Goal: Transaction & Acquisition: Purchase product/service

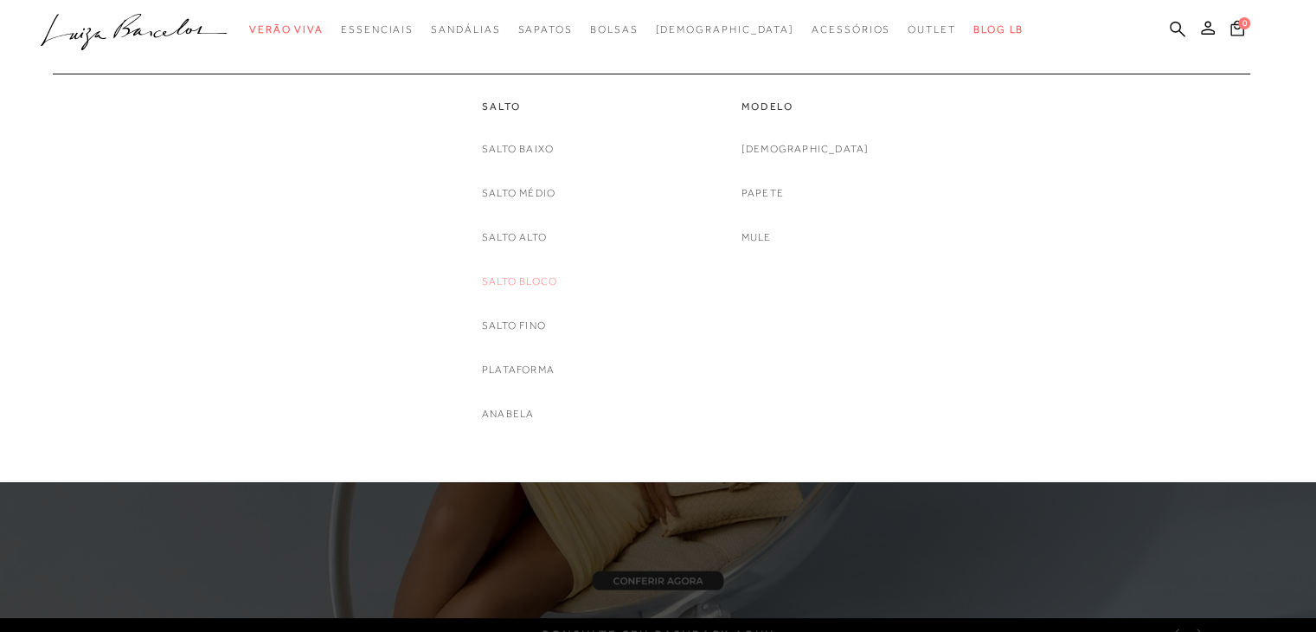
click at [534, 278] on link "Salto Bloco" at bounding box center [519, 282] width 75 height 18
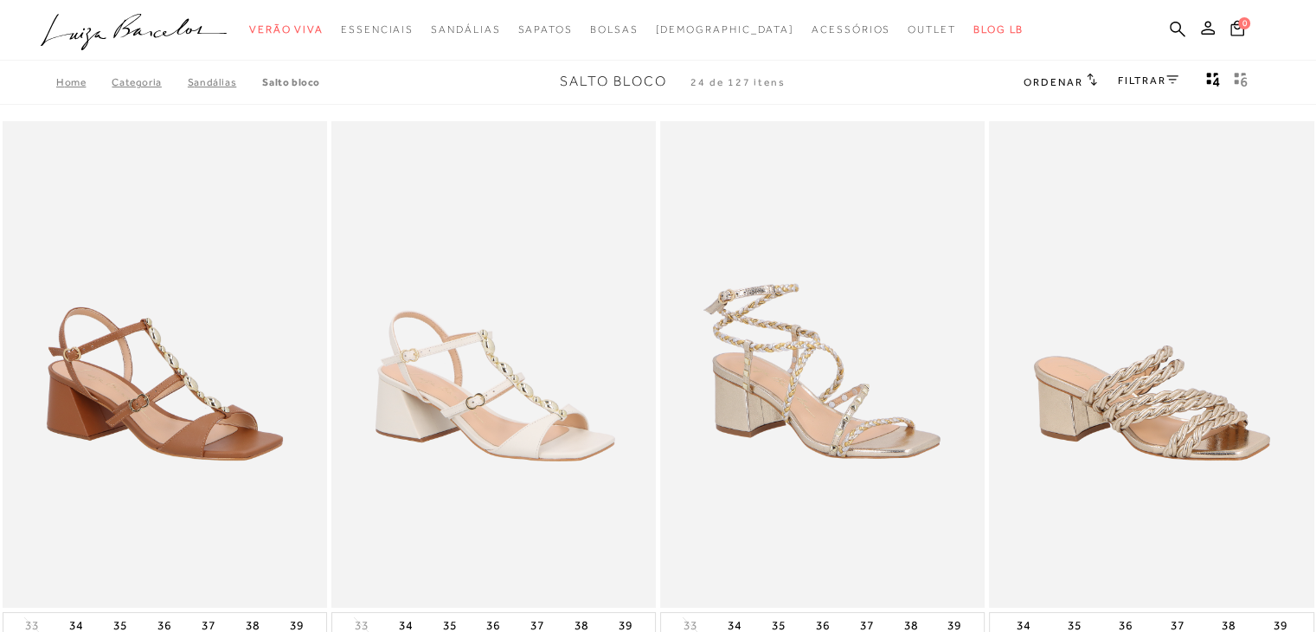
click at [1139, 81] on link "FILTRAR" at bounding box center [1148, 80] width 61 height 12
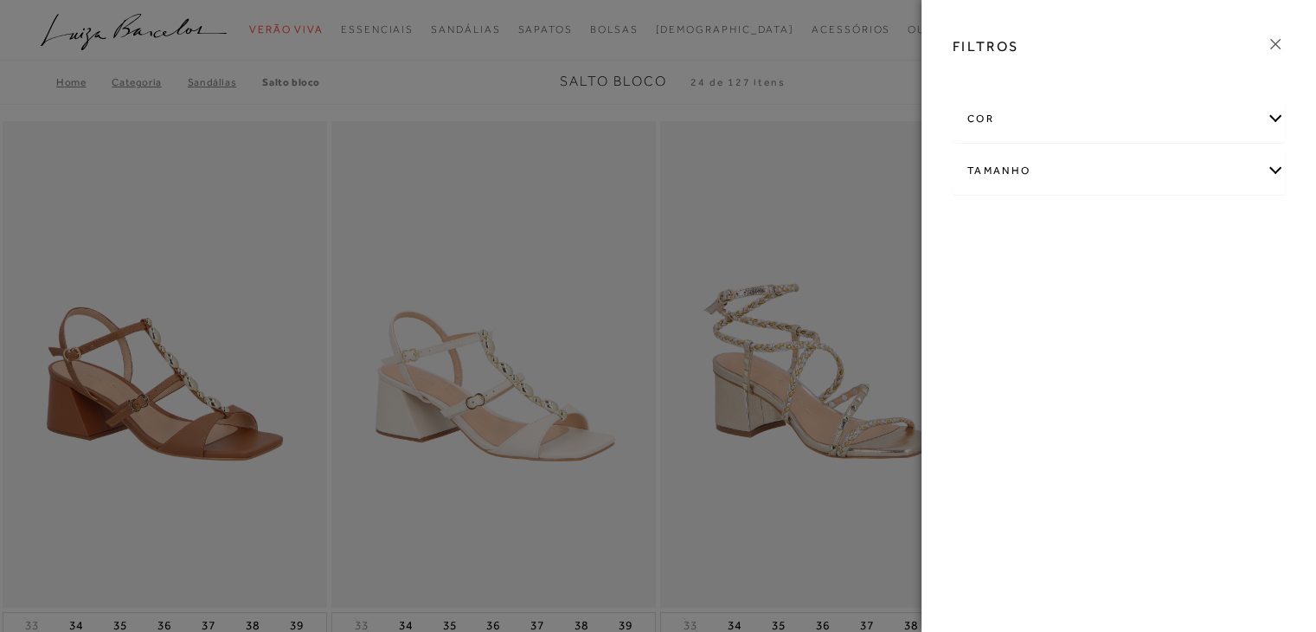
click at [1073, 119] on div "cor" at bounding box center [1119, 119] width 331 height 46
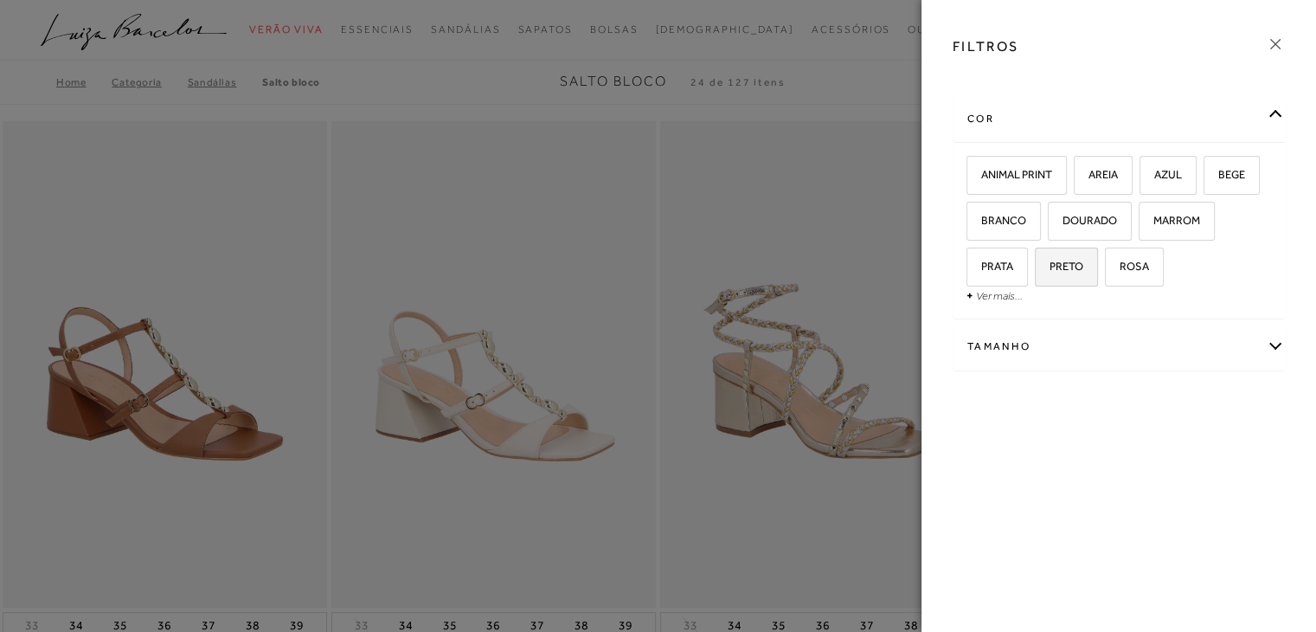
click at [1080, 266] on span "PRETO" at bounding box center [1060, 266] width 47 height 13
click at [1050, 266] on input "PRETO" at bounding box center [1040, 268] width 17 height 17
checkbox input "true"
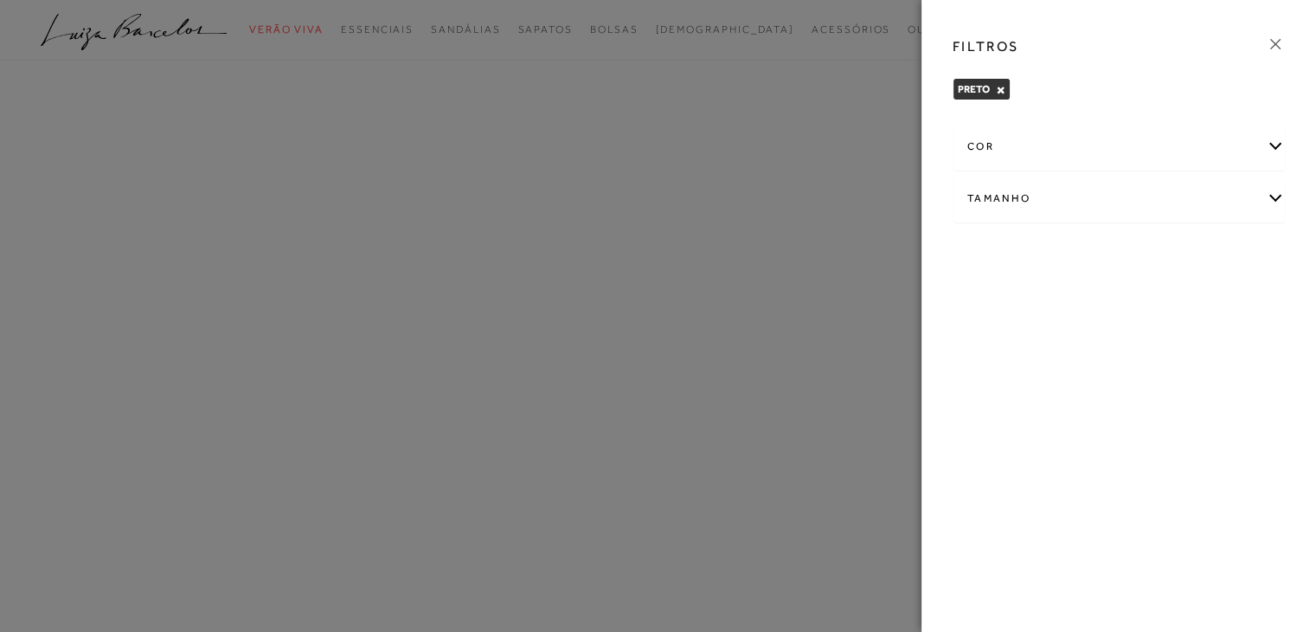
click at [1274, 42] on icon at bounding box center [1275, 44] width 10 height 10
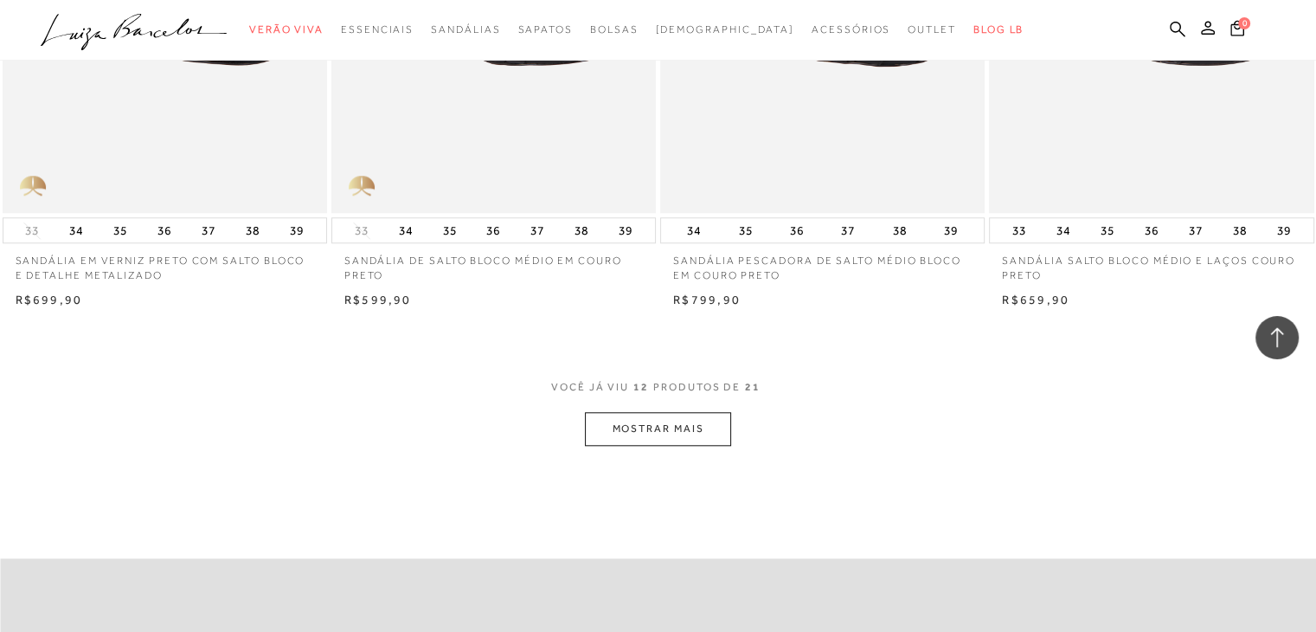
scroll to position [1644, 0]
click at [636, 425] on button "MOSTRAR MAIS" at bounding box center [657, 428] width 145 height 34
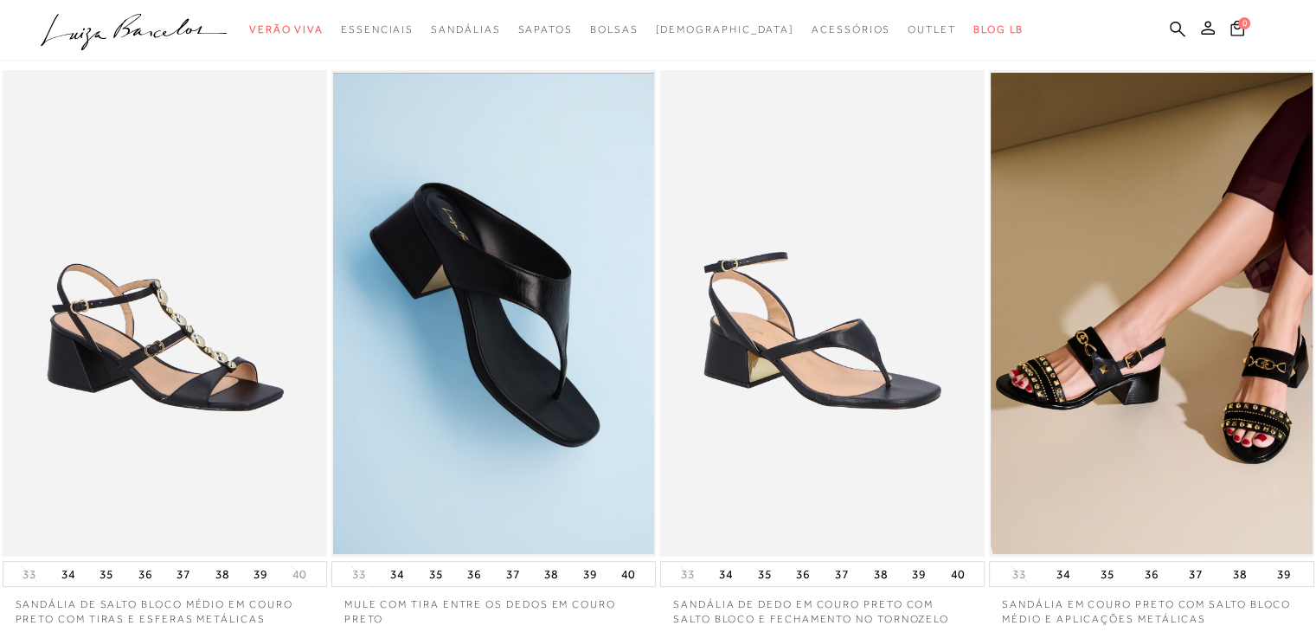
scroll to position [0, 0]
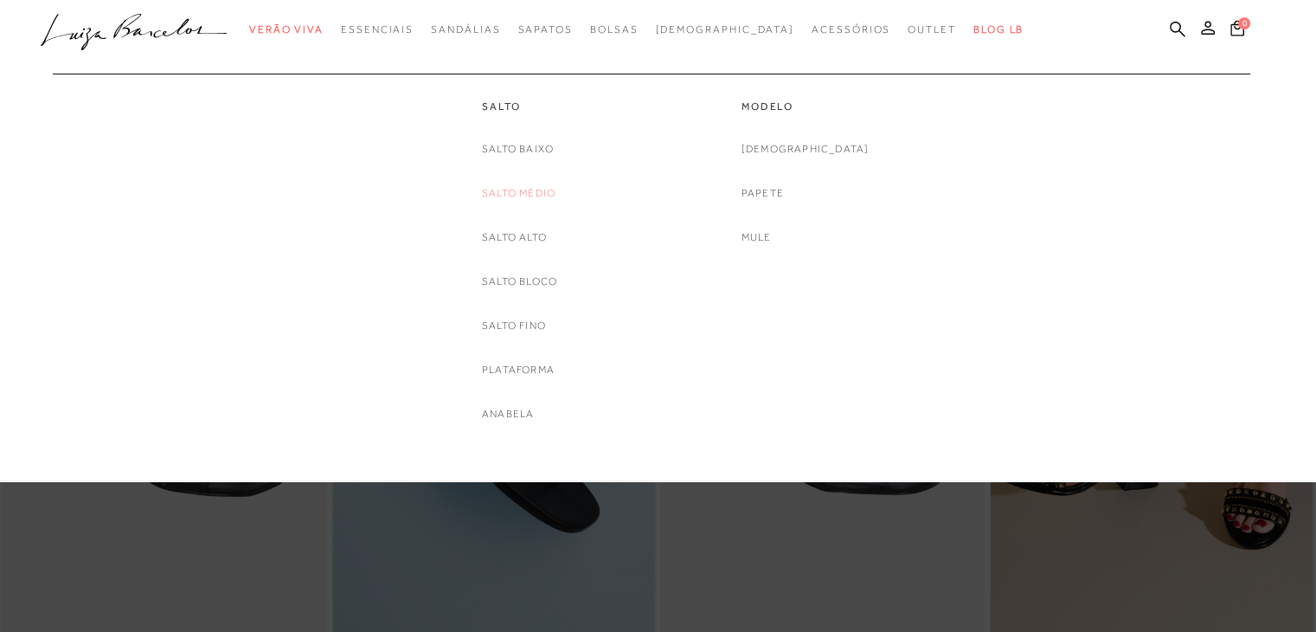
click at [519, 190] on link "Salto Médio" at bounding box center [519, 193] width 74 height 18
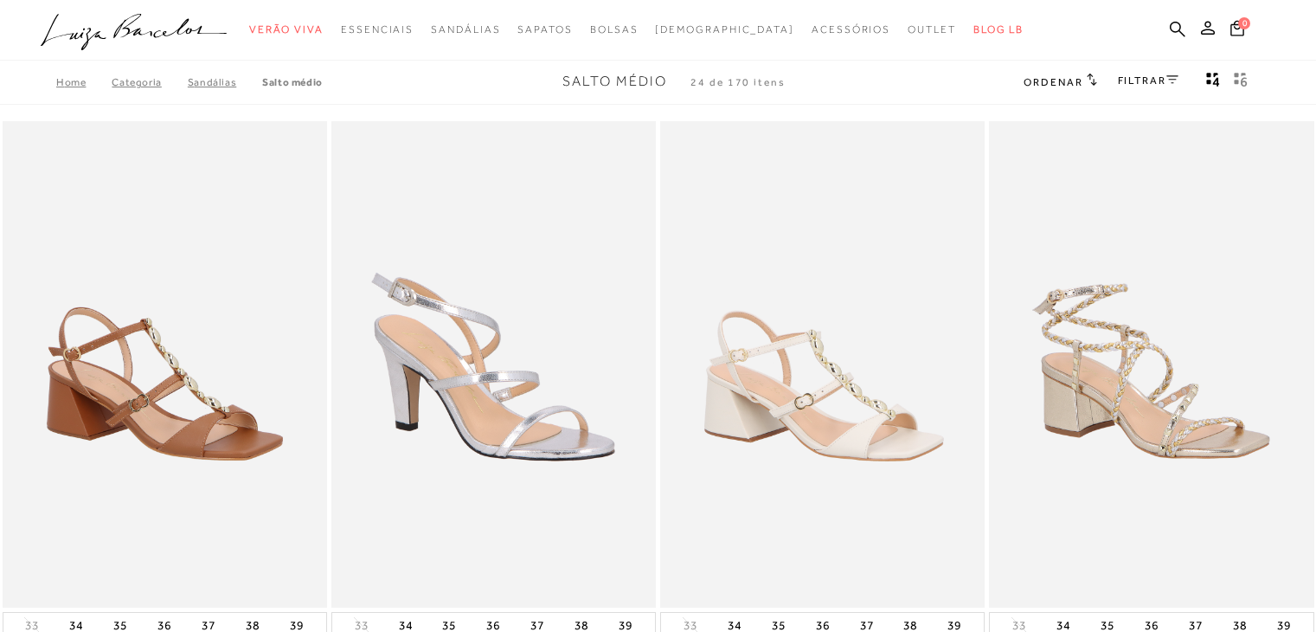
click at [1143, 79] on link "FILTRAR" at bounding box center [1148, 80] width 61 height 12
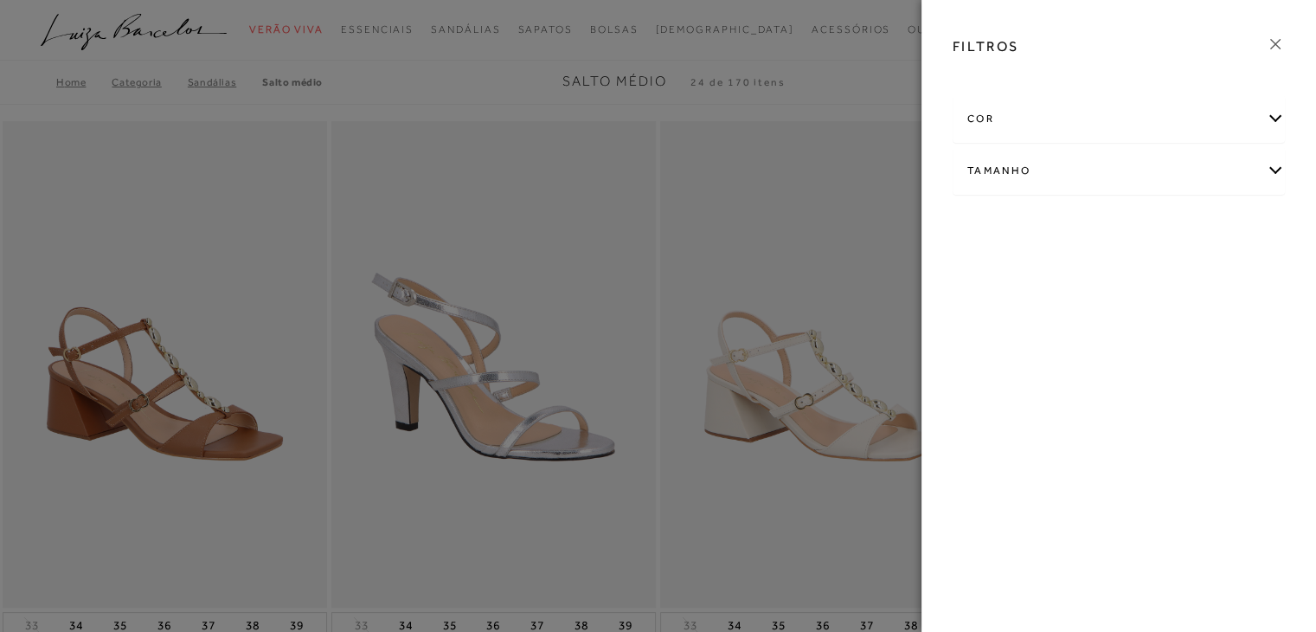
click at [1038, 119] on div "cor" at bounding box center [1119, 119] width 331 height 46
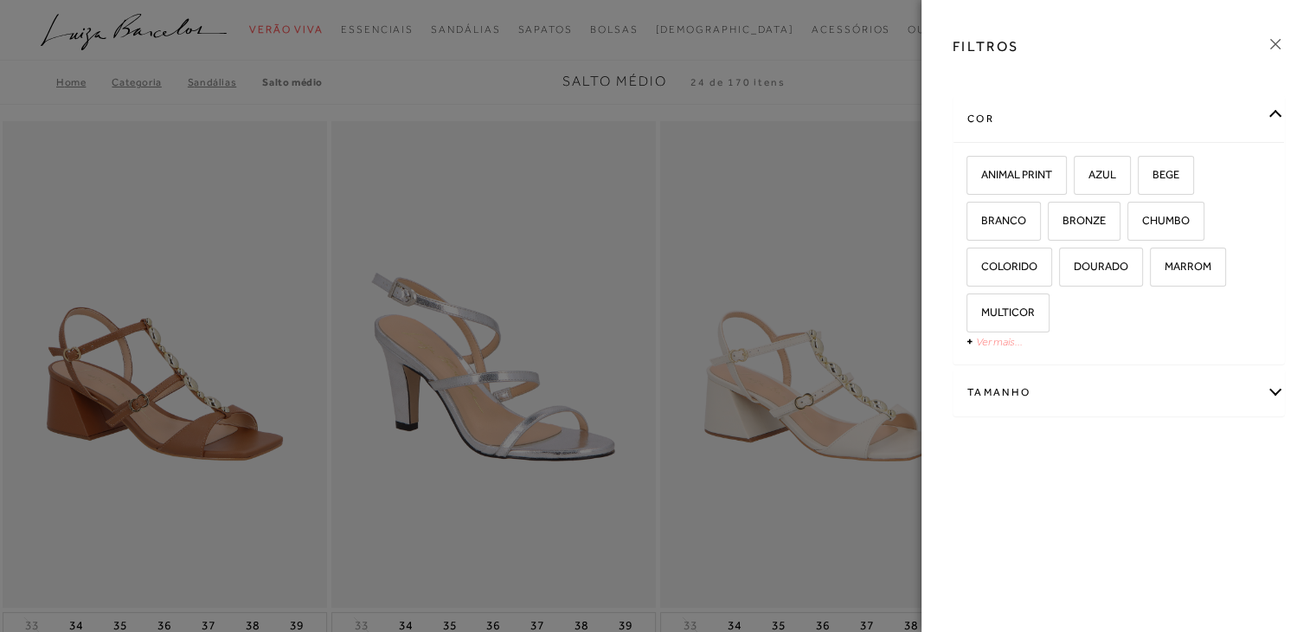
click at [999, 344] on link "Ver mais..." at bounding box center [999, 341] width 47 height 13
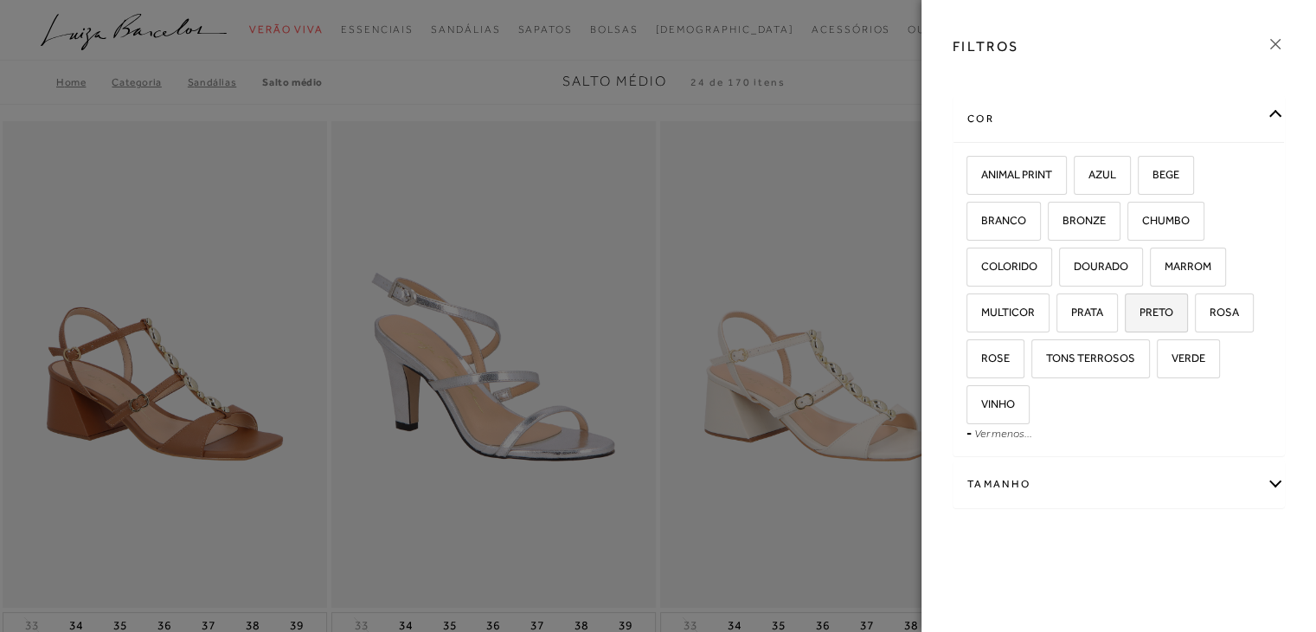
click at [1144, 314] on span "PRETO" at bounding box center [1150, 311] width 47 height 13
click at [1140, 314] on input "PRETO" at bounding box center [1130, 314] width 17 height 17
checkbox input "true"
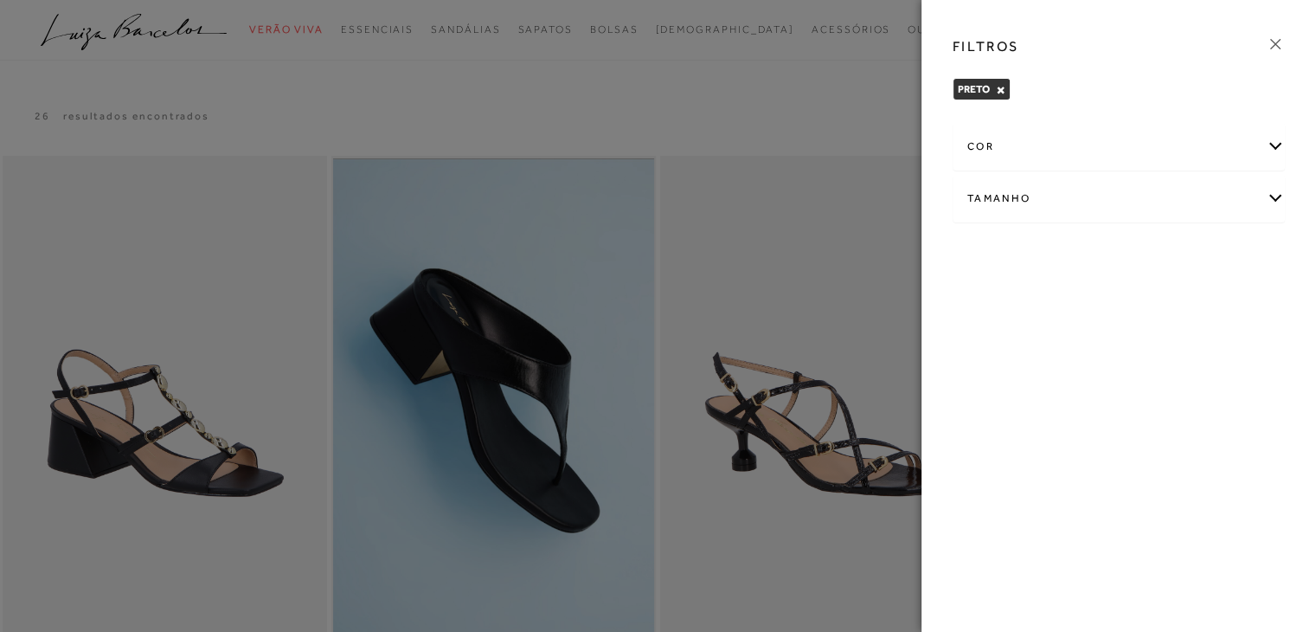
click at [1272, 38] on icon at bounding box center [1275, 44] width 19 height 19
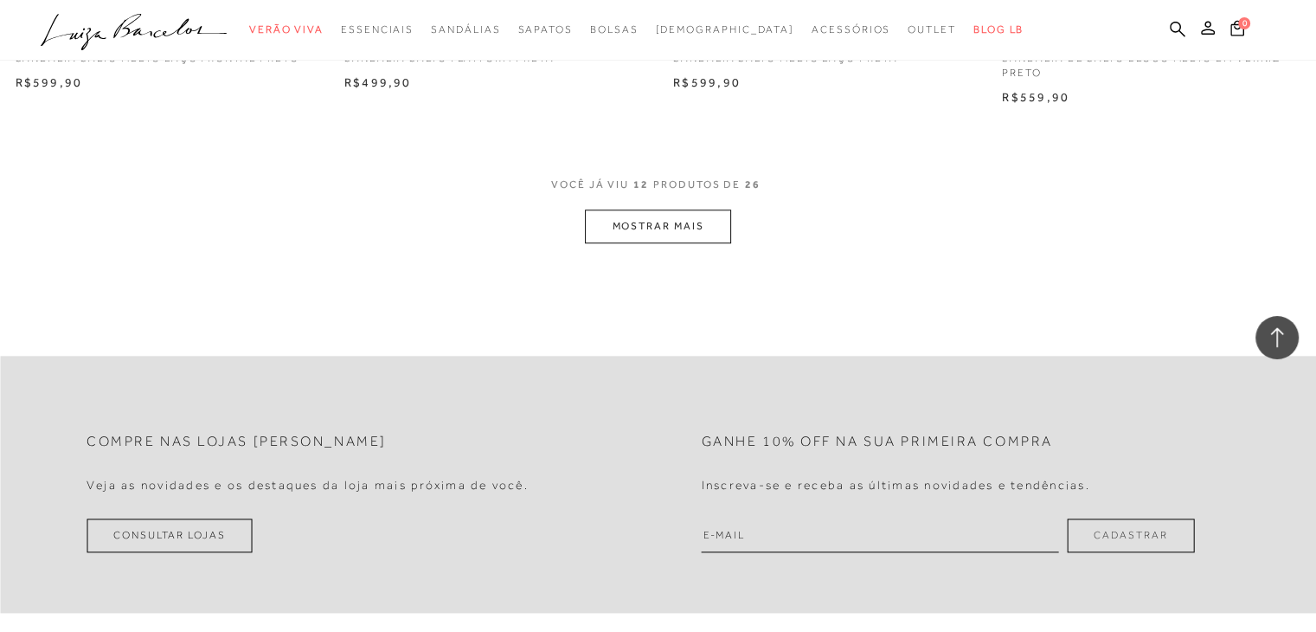
scroll to position [1904, 0]
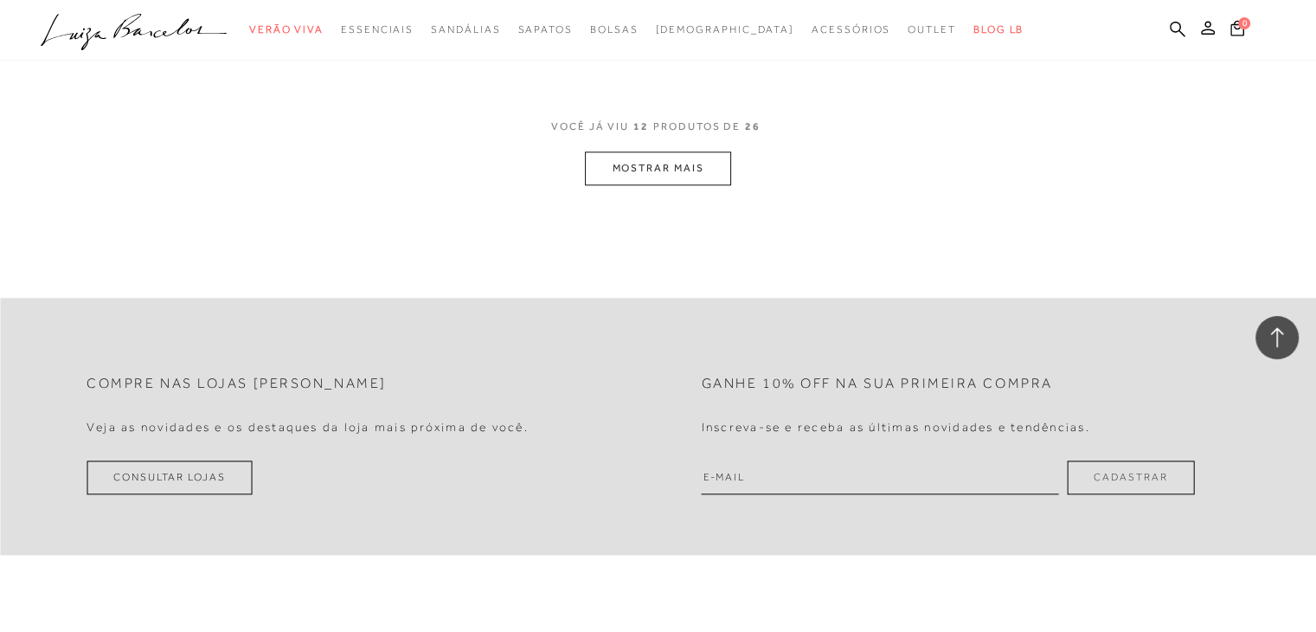
click at [675, 174] on button "MOSTRAR MAIS" at bounding box center [657, 168] width 145 height 34
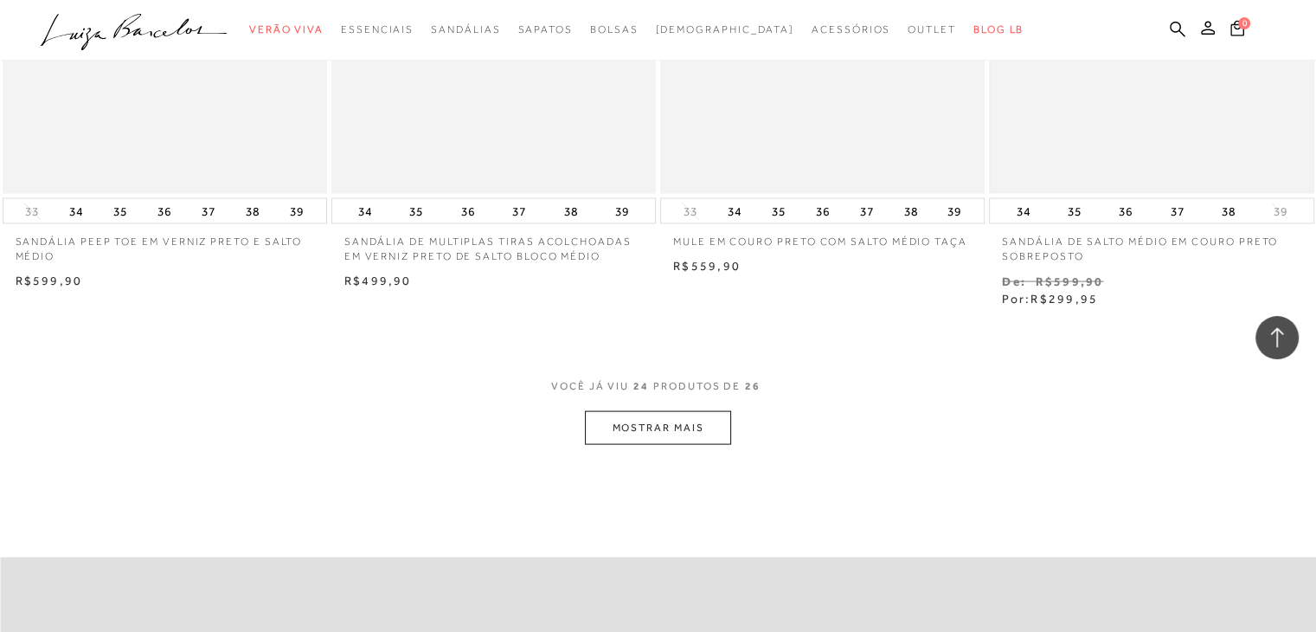
scroll to position [3548, 0]
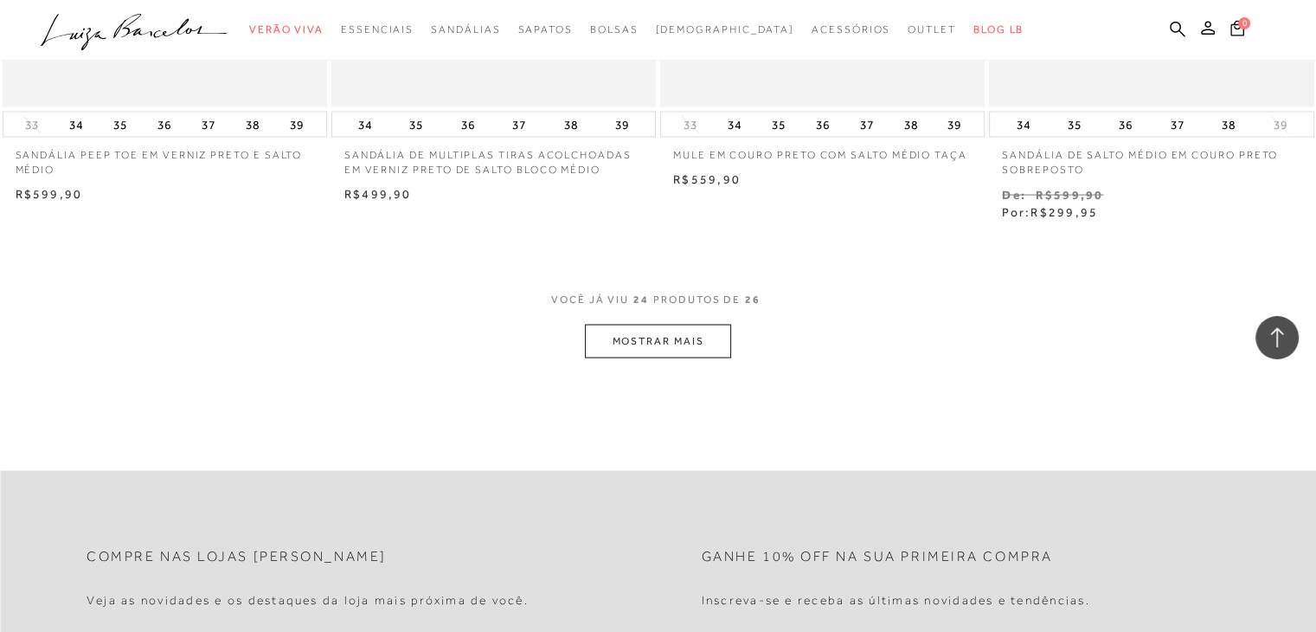
click at [699, 344] on button "MOSTRAR MAIS" at bounding box center [657, 342] width 145 height 34
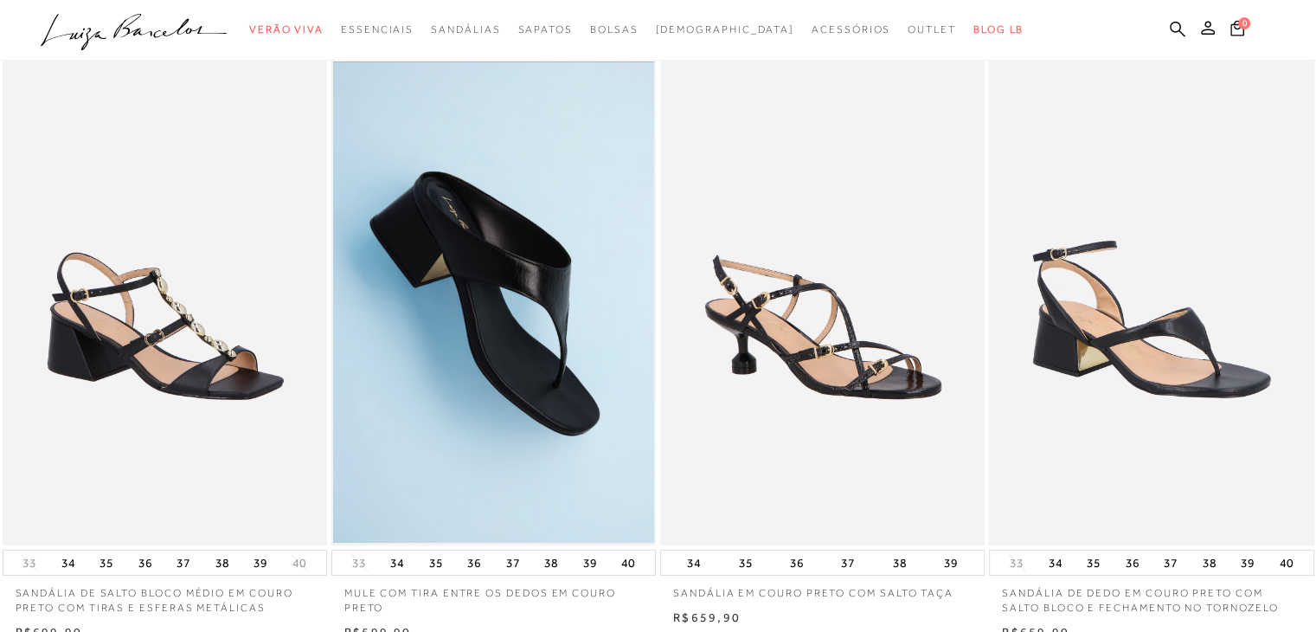
scroll to position [0, 0]
